Goal: Navigation & Orientation: Understand site structure

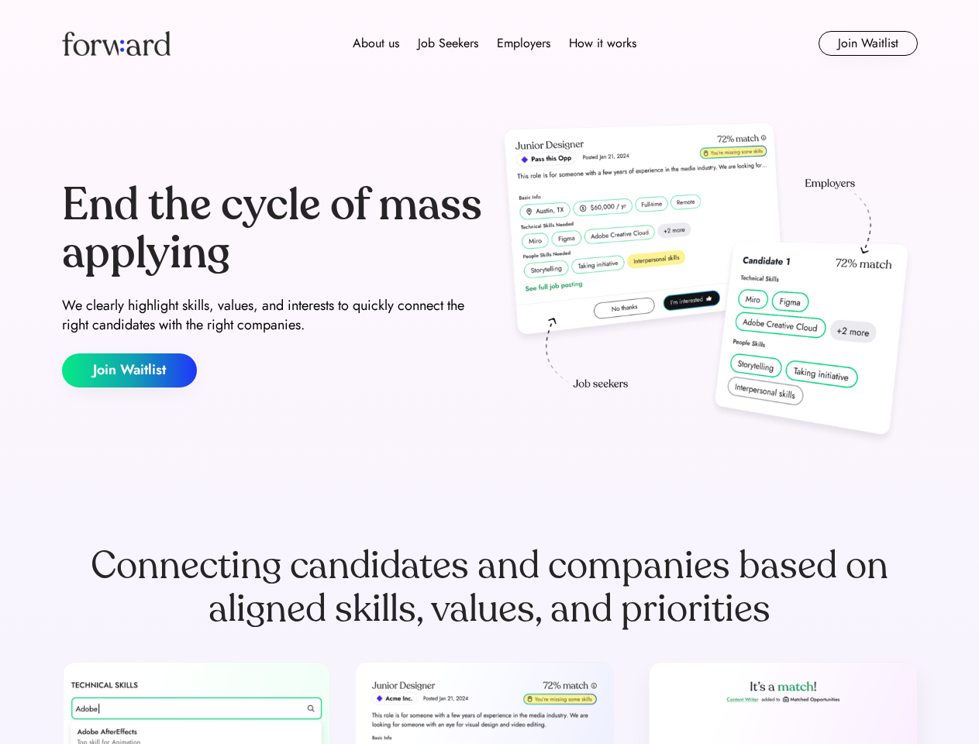
click at [489, 372] on div "End the cycle of mass applying We clearly highlight skills, values, and interes…" at bounding box center [490, 284] width 856 height 333
click at [490, 43] on div "About us Job Seekers Employers How it works" at bounding box center [494, 43] width 611 height 19
click at [116, 43] on img at bounding box center [116, 43] width 109 height 25
click at [494, 43] on div "About us Job Seekers Employers How it works" at bounding box center [494, 43] width 611 height 19
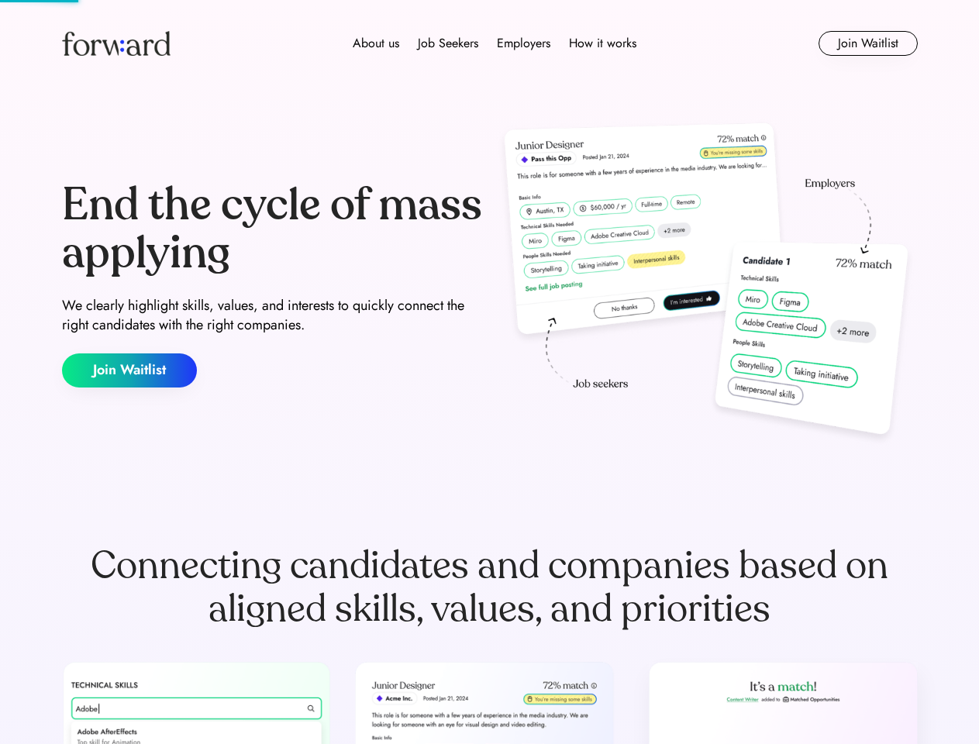
click at [376, 43] on div "About us" at bounding box center [376, 43] width 47 height 19
click at [448, 43] on div "Job Seekers" at bounding box center [448, 43] width 60 height 19
click at [523, 43] on div "Employers" at bounding box center [523, 43] width 53 height 19
click at [601, 43] on div "How it works" at bounding box center [602, 43] width 67 height 19
click at [867, 43] on button "Join Waitlist" at bounding box center [867, 43] width 99 height 25
